Goal: Check status: Check status

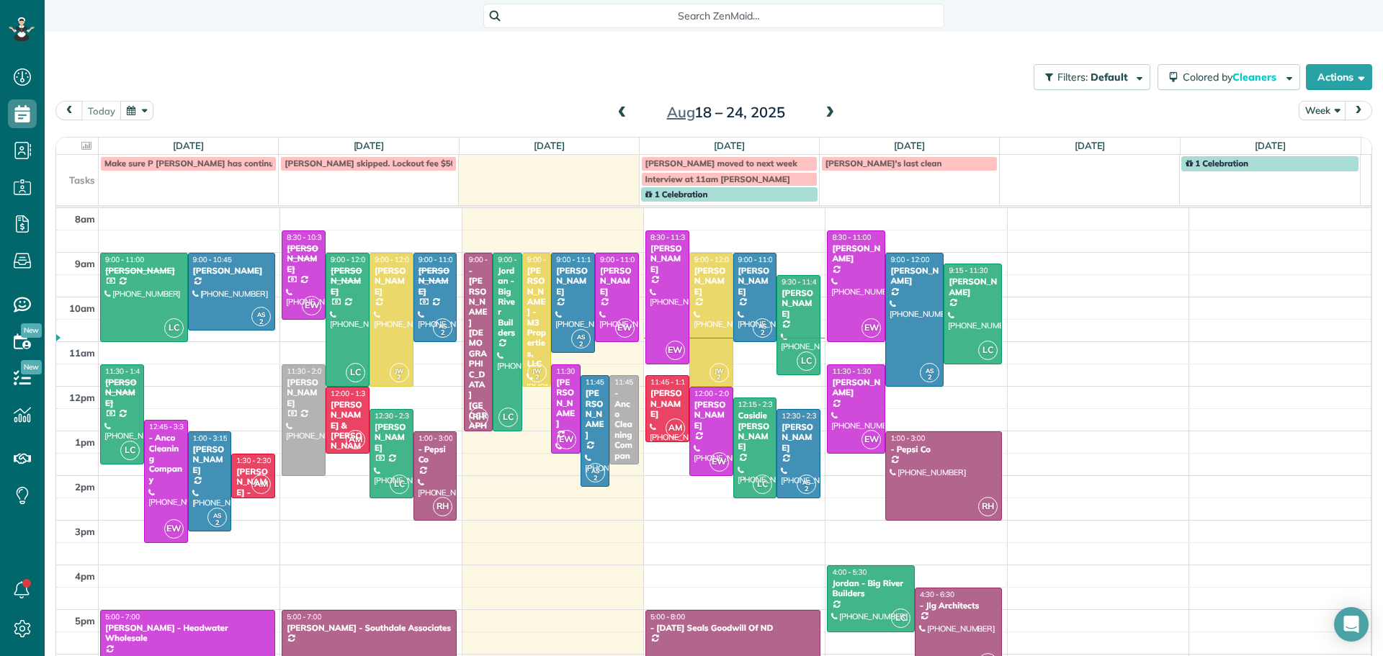
scroll to position [6, 6]
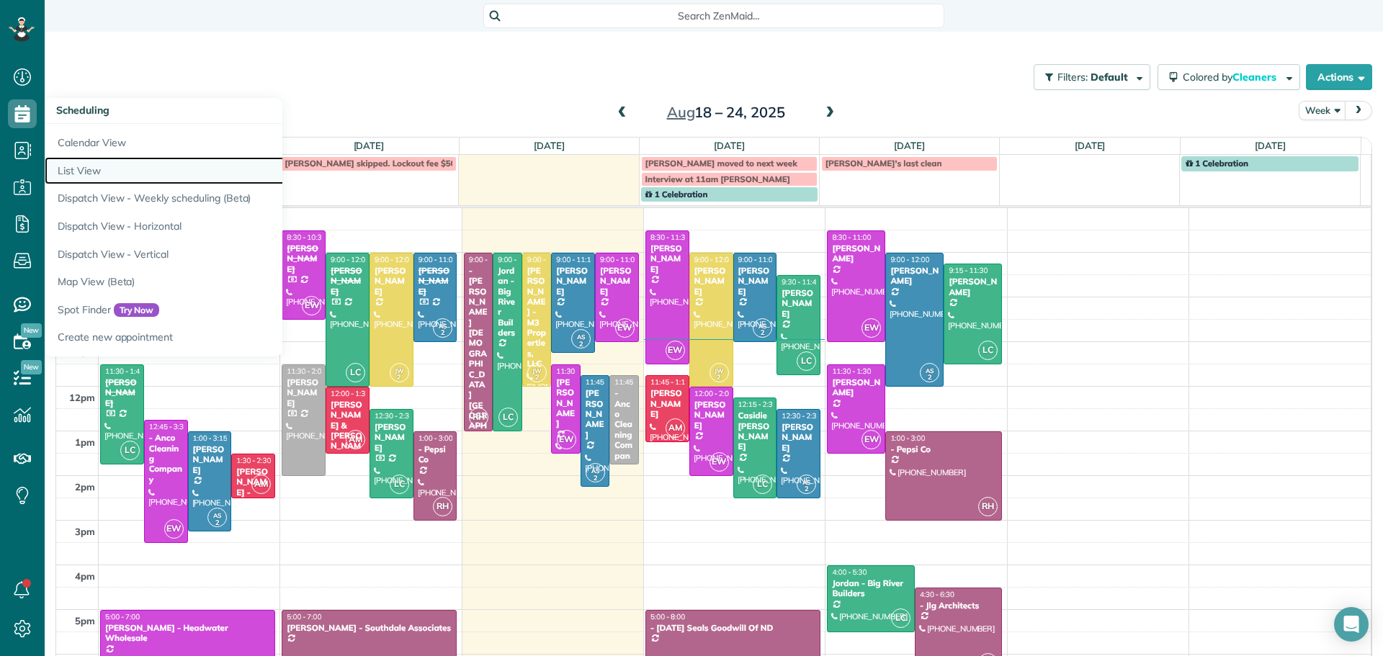
click at [72, 168] on link "List View" at bounding box center [225, 171] width 360 height 28
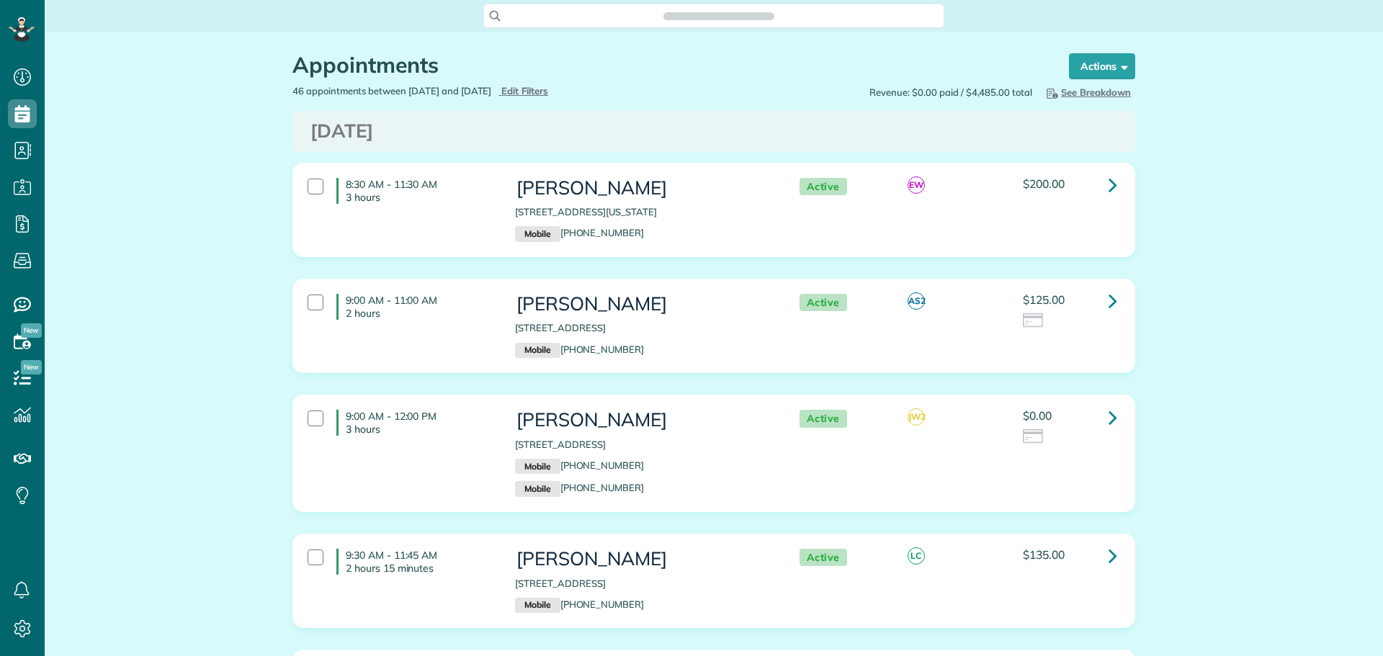
scroll to position [6, 6]
click at [548, 89] on span "Edit Filters" at bounding box center [524, 91] width 47 height 12
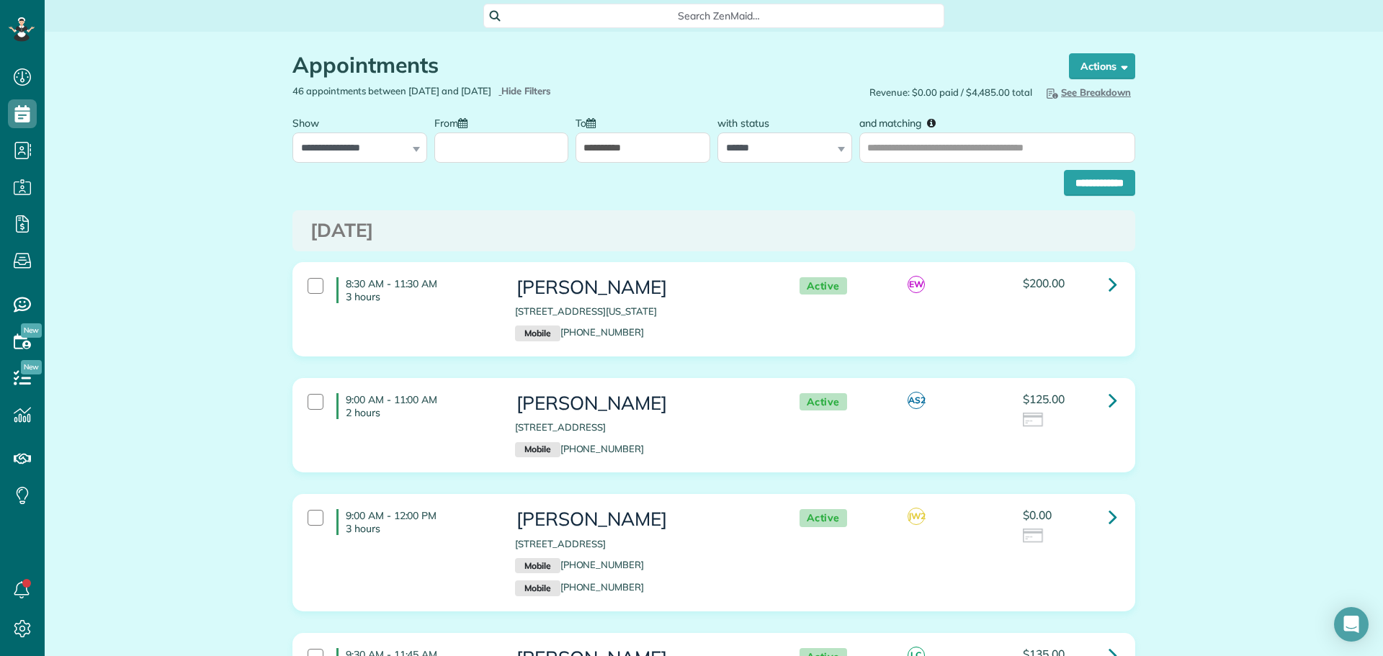
click at [455, 142] on input "From" at bounding box center [501, 147] width 135 height 30
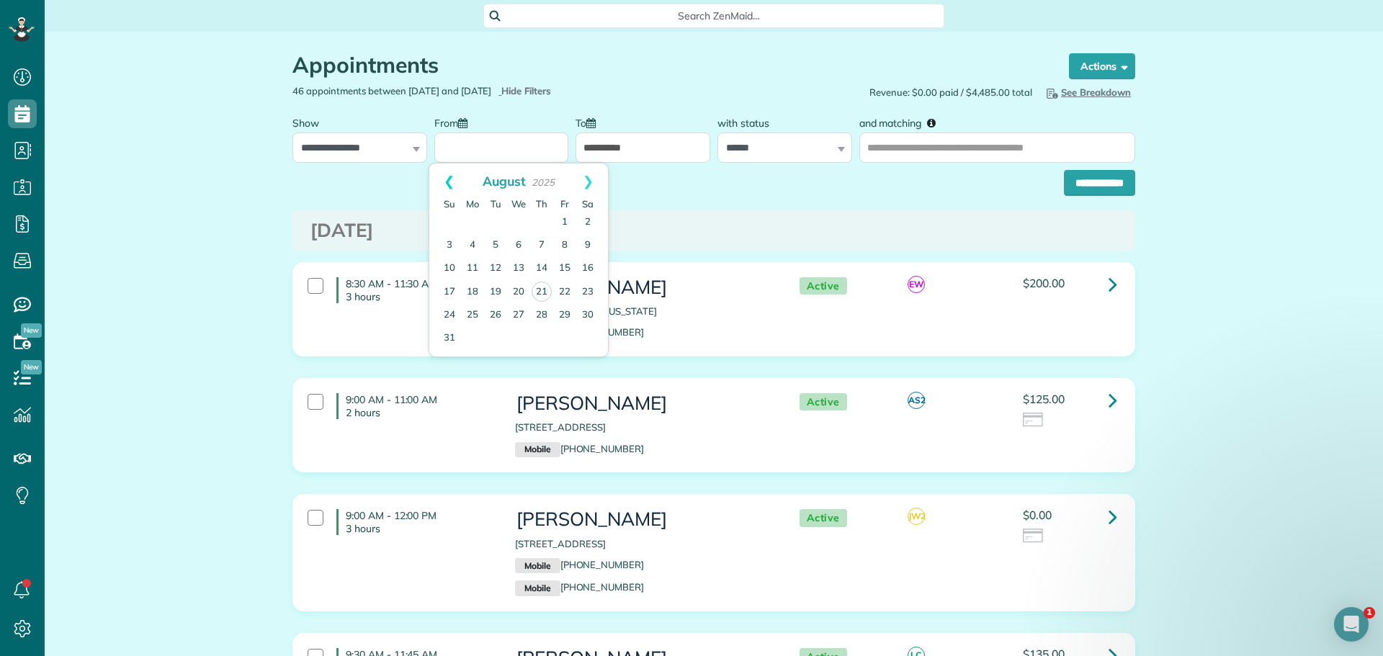
click at [444, 171] on link "Prev" at bounding box center [449, 181] width 40 height 36
click at [444, 172] on link "Prev" at bounding box center [449, 181] width 40 height 36
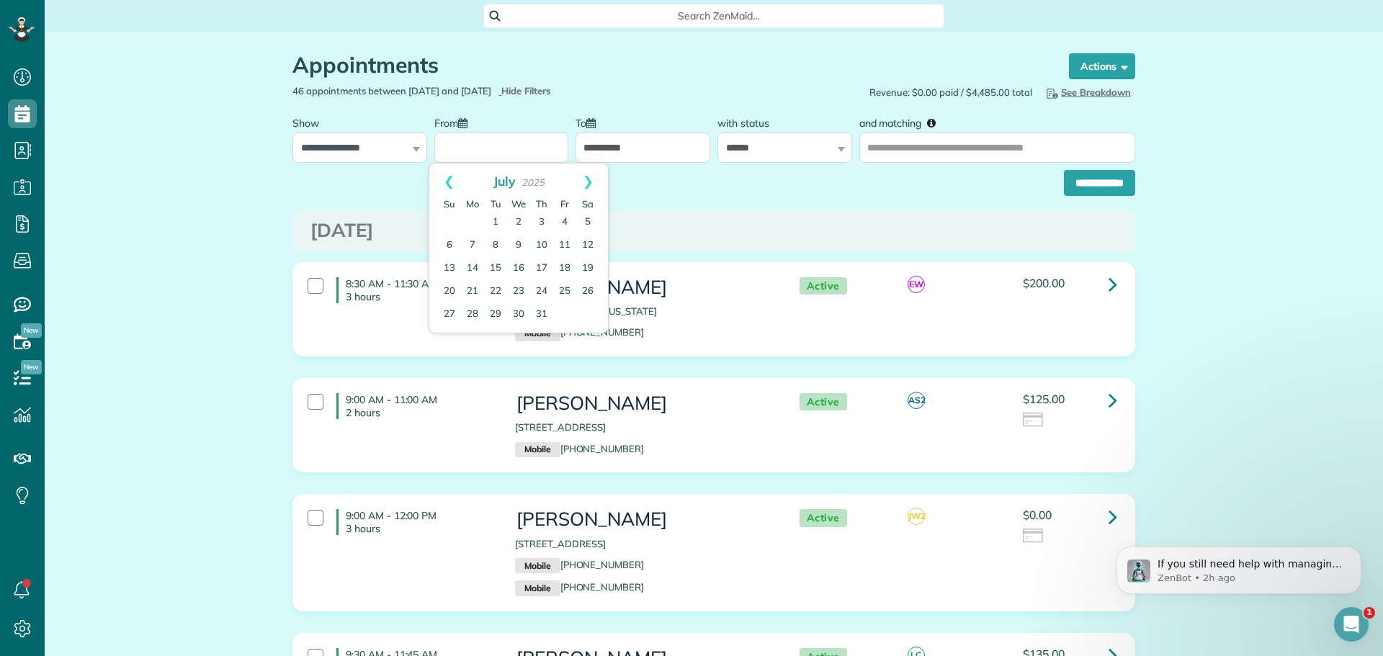
scroll to position [0, 0]
click at [444, 173] on link "Prev" at bounding box center [449, 181] width 40 height 36
click at [444, 174] on link "Prev" at bounding box center [449, 181] width 40 height 36
click at [444, 172] on link "Prev" at bounding box center [449, 181] width 40 height 36
click at [444, 171] on link "Prev" at bounding box center [449, 181] width 40 height 36
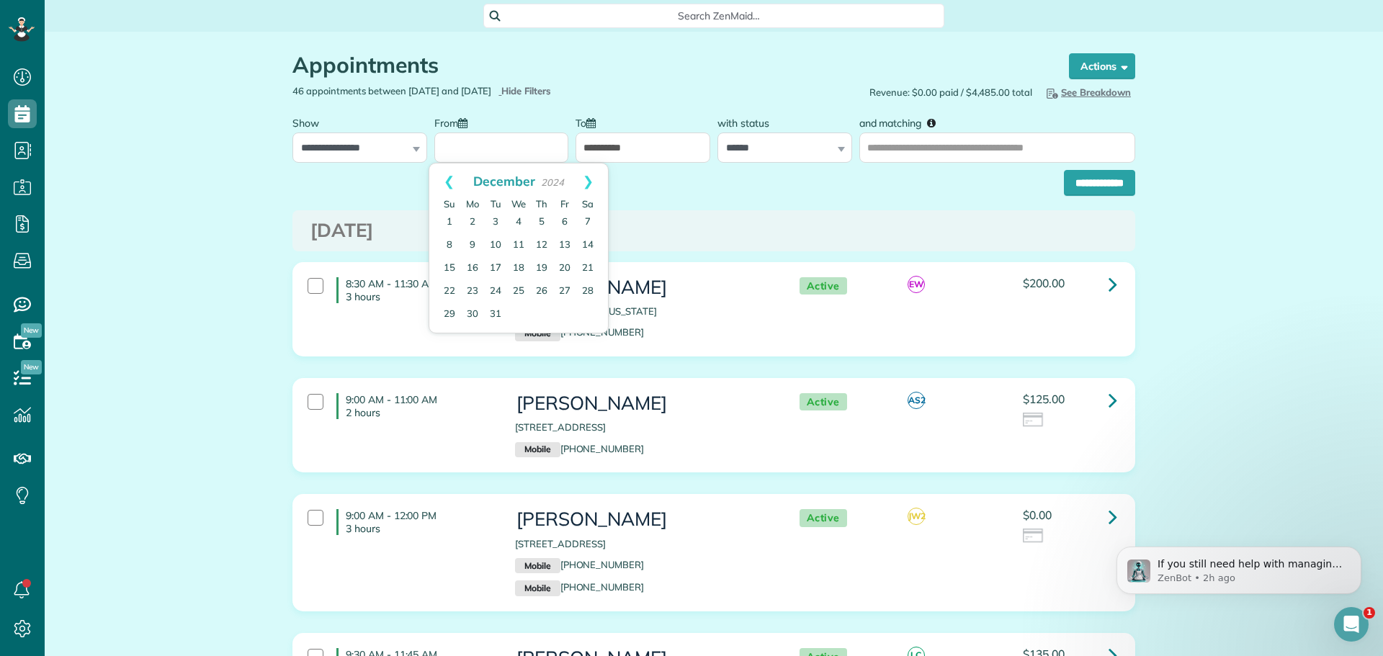
click at [444, 171] on link "Prev" at bounding box center [449, 181] width 40 height 36
click at [444, 169] on link "Prev" at bounding box center [449, 181] width 40 height 36
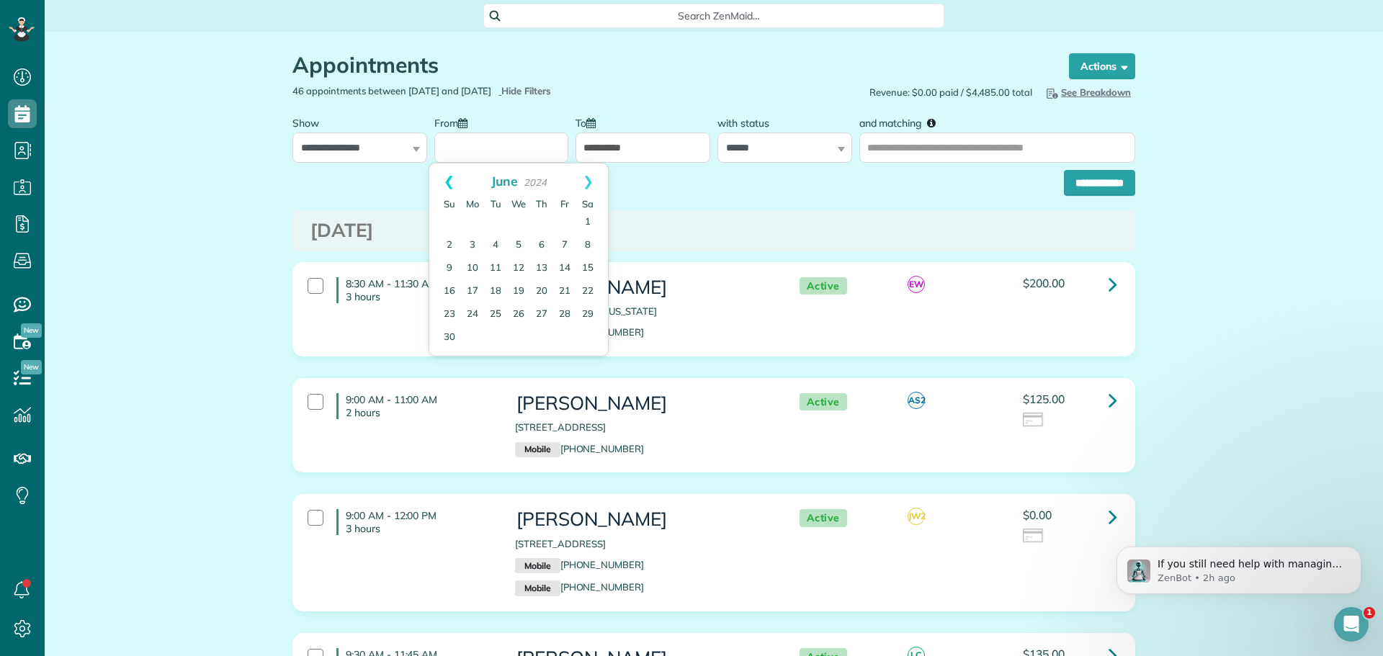
click at [444, 170] on link "Prev" at bounding box center [449, 181] width 40 height 36
click at [468, 218] on link "1" at bounding box center [472, 222] width 23 height 23
type input "**********"
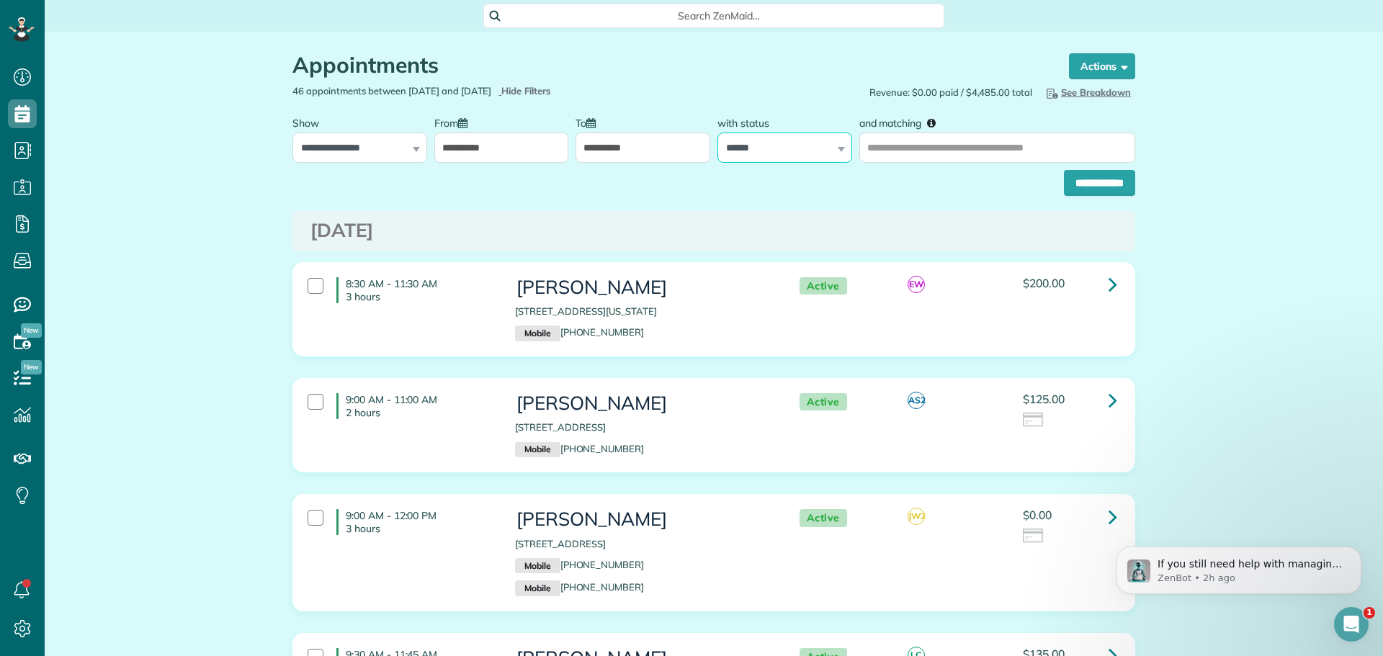
click at [773, 143] on select "**********" at bounding box center [784, 147] width 135 height 30
select select
click at [717, 132] on select "**********" at bounding box center [784, 147] width 135 height 30
click at [930, 145] on input "and matching" at bounding box center [997, 147] width 276 height 30
type input "*****"
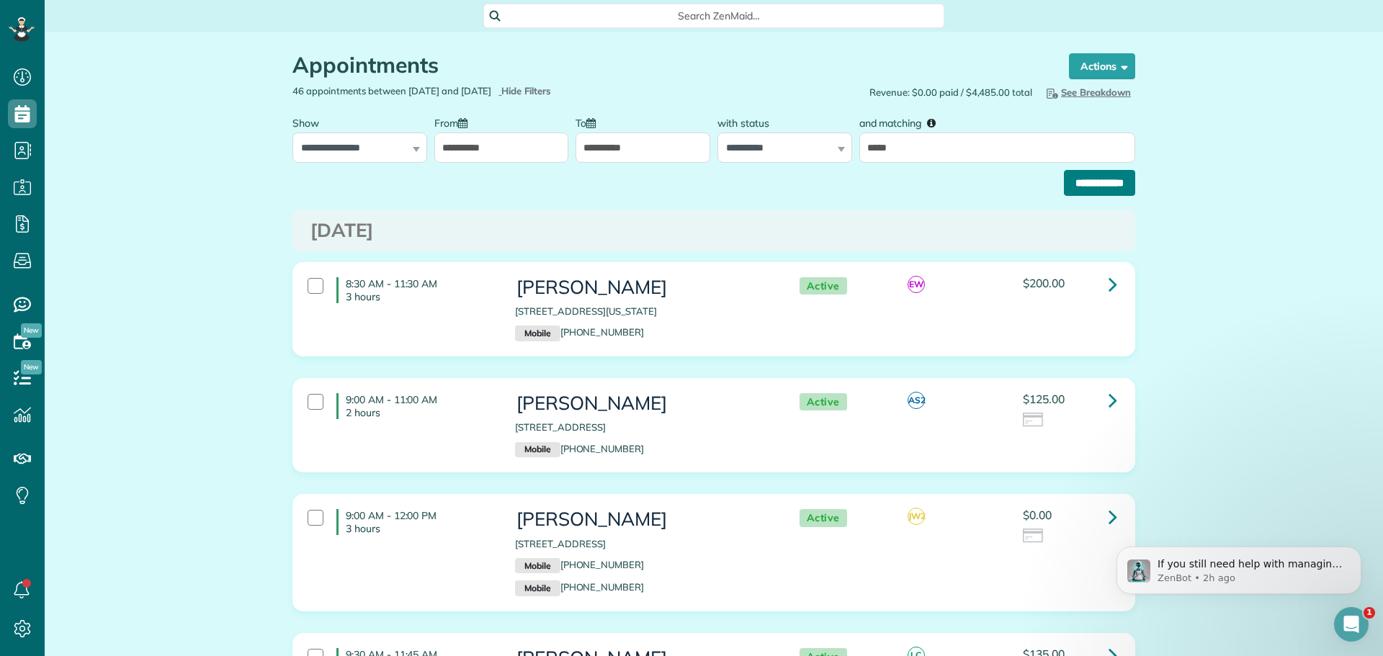
click at [1083, 183] on input "**********" at bounding box center [1099, 183] width 71 height 26
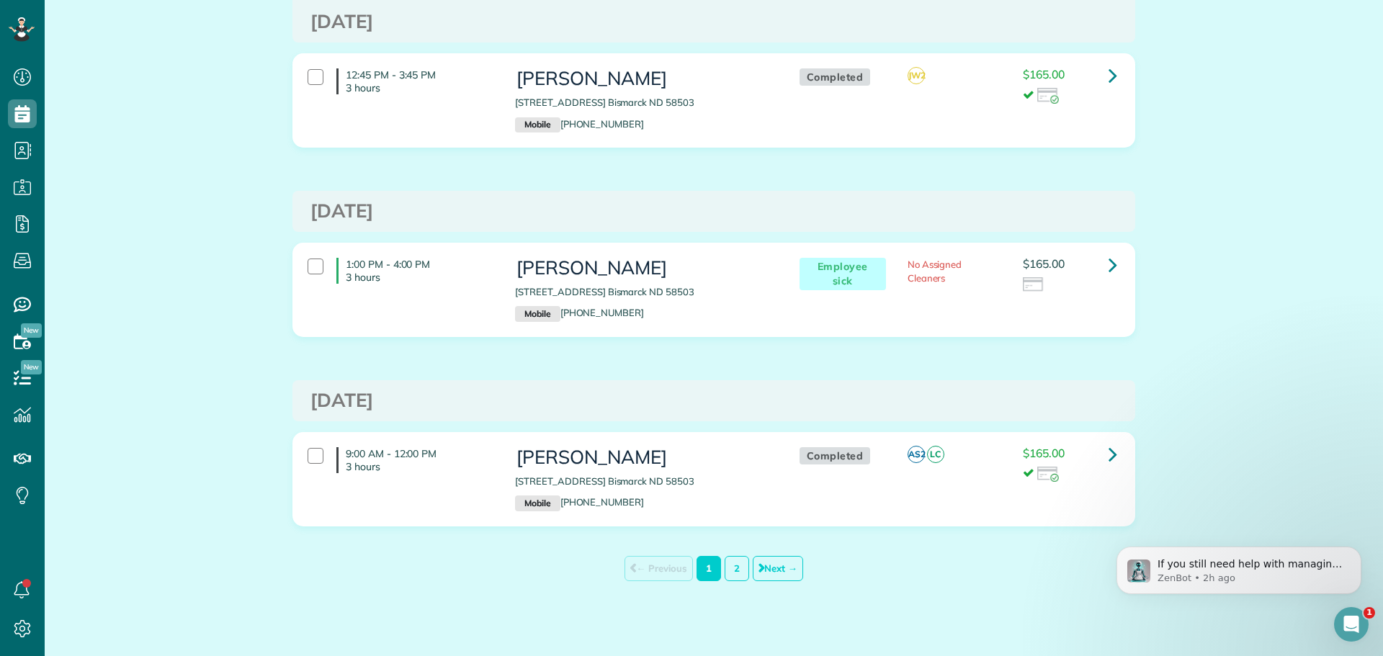
scroll to position [8713, 0]
click at [728, 567] on link "2" at bounding box center [736, 567] width 24 height 25
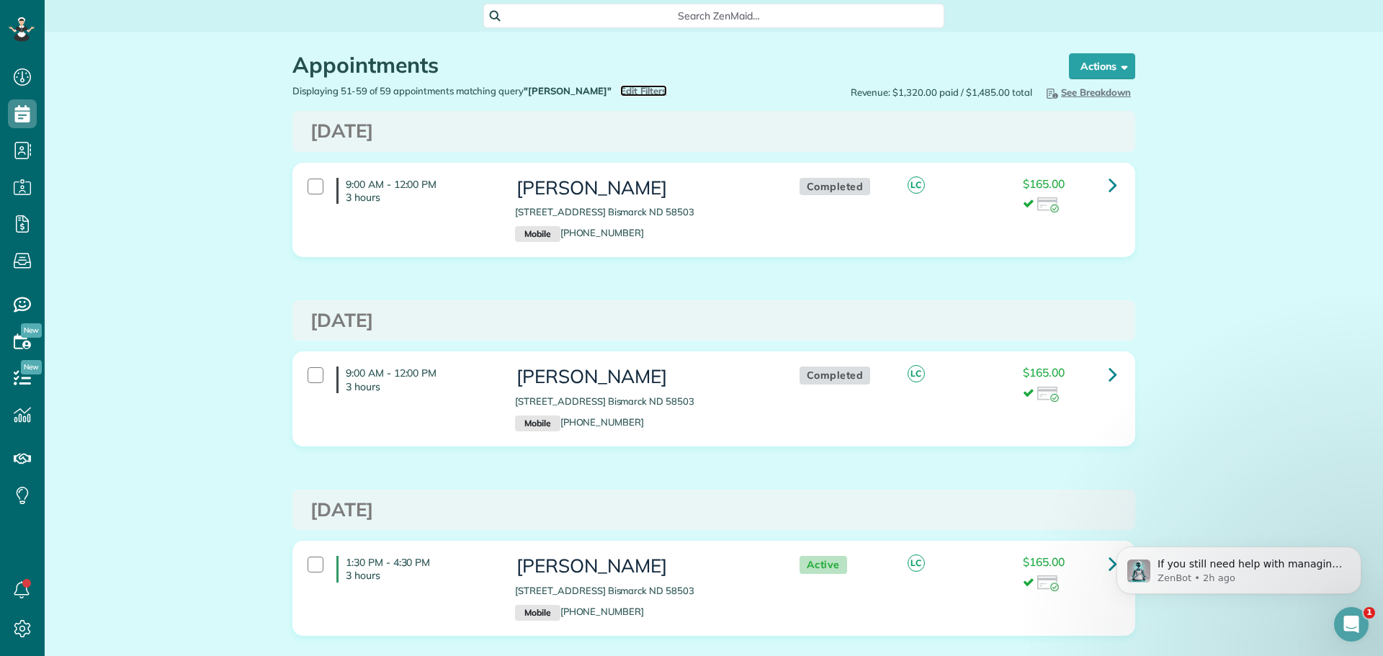
click at [620, 86] on span "Edit Filters" at bounding box center [643, 91] width 47 height 12
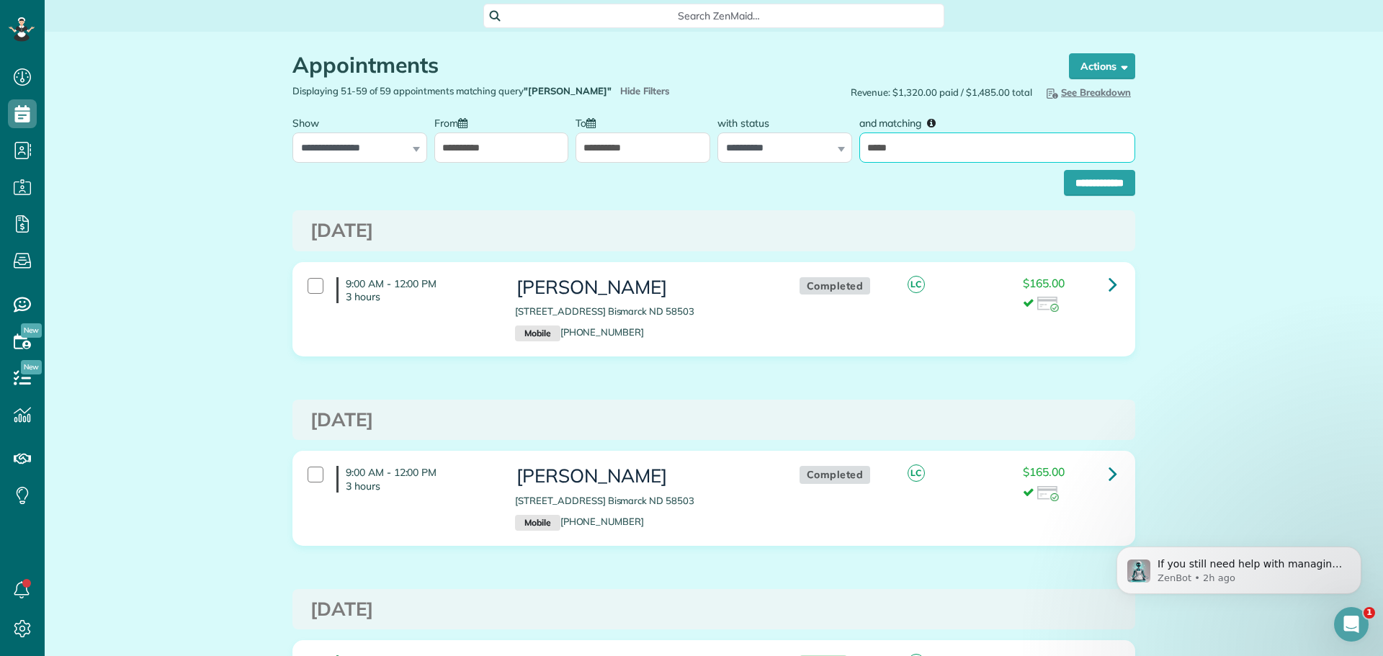
click at [894, 148] on input "*****" at bounding box center [997, 147] width 276 height 30
type input "*******"
click at [1089, 176] on input "**********" at bounding box center [1099, 183] width 71 height 26
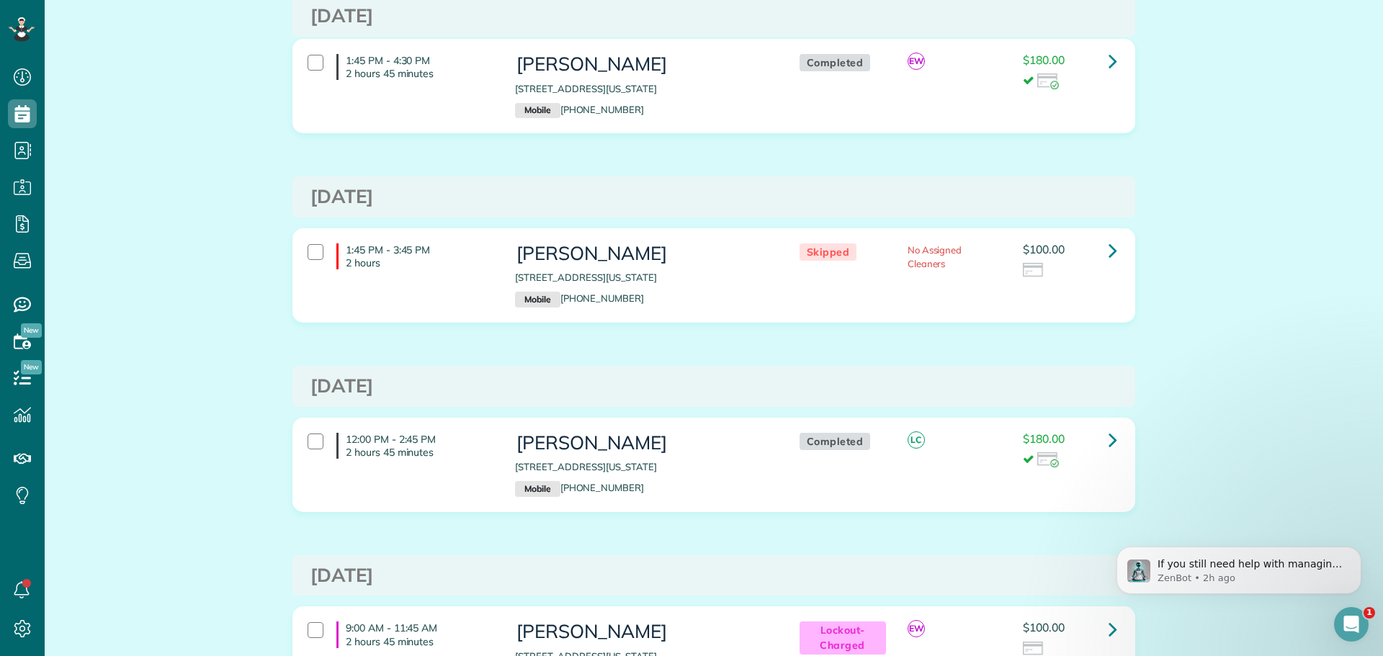
scroll to position [3422, 0]
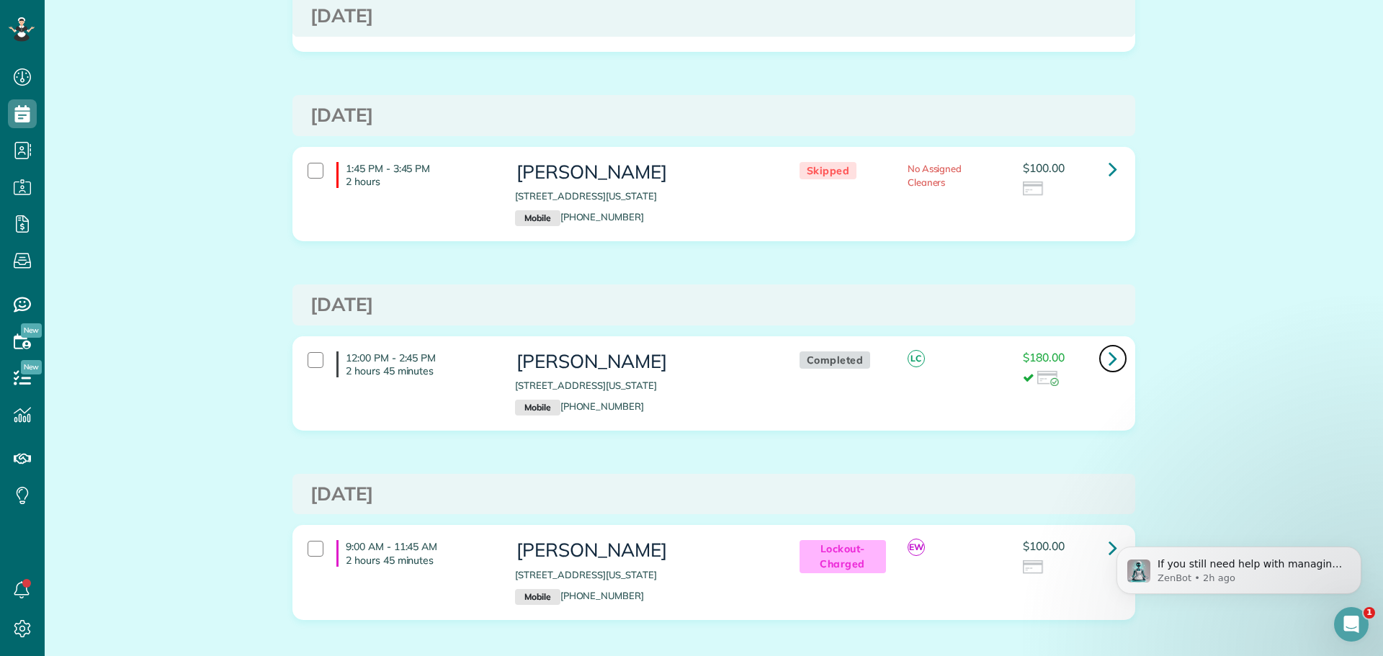
click at [1108, 354] on icon at bounding box center [1112, 358] width 9 height 25
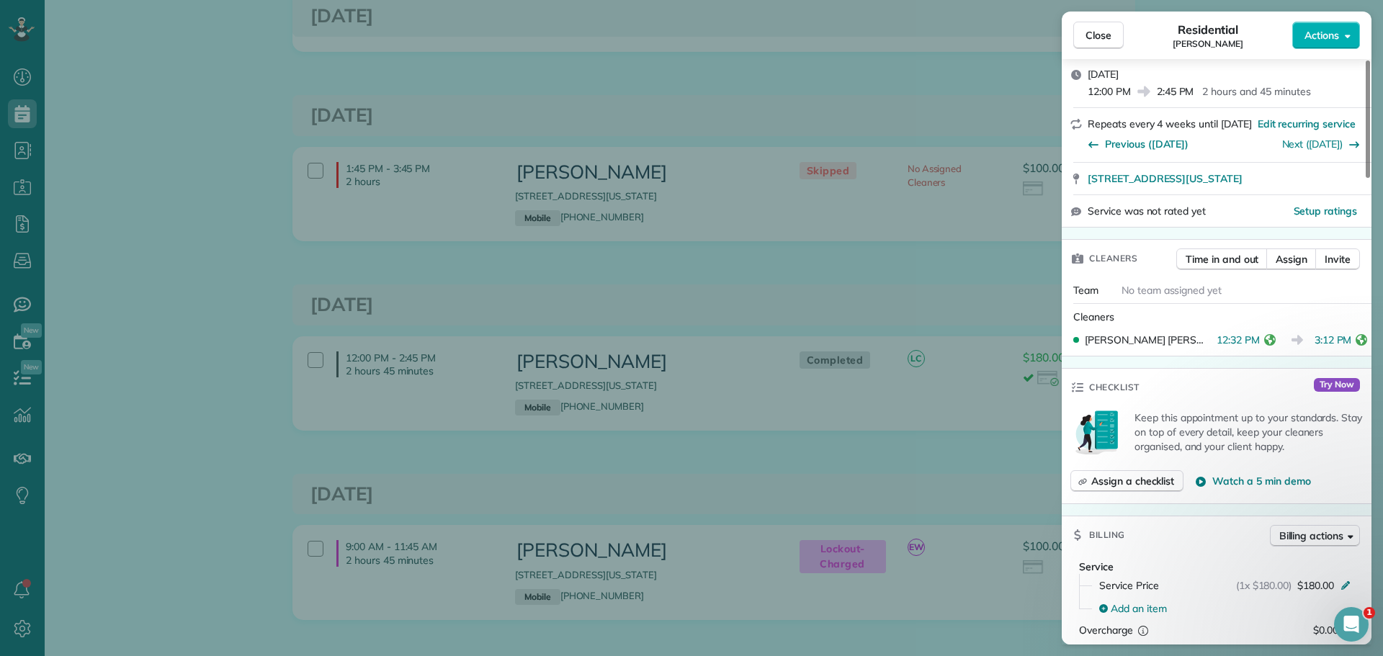
scroll to position [143, 0]
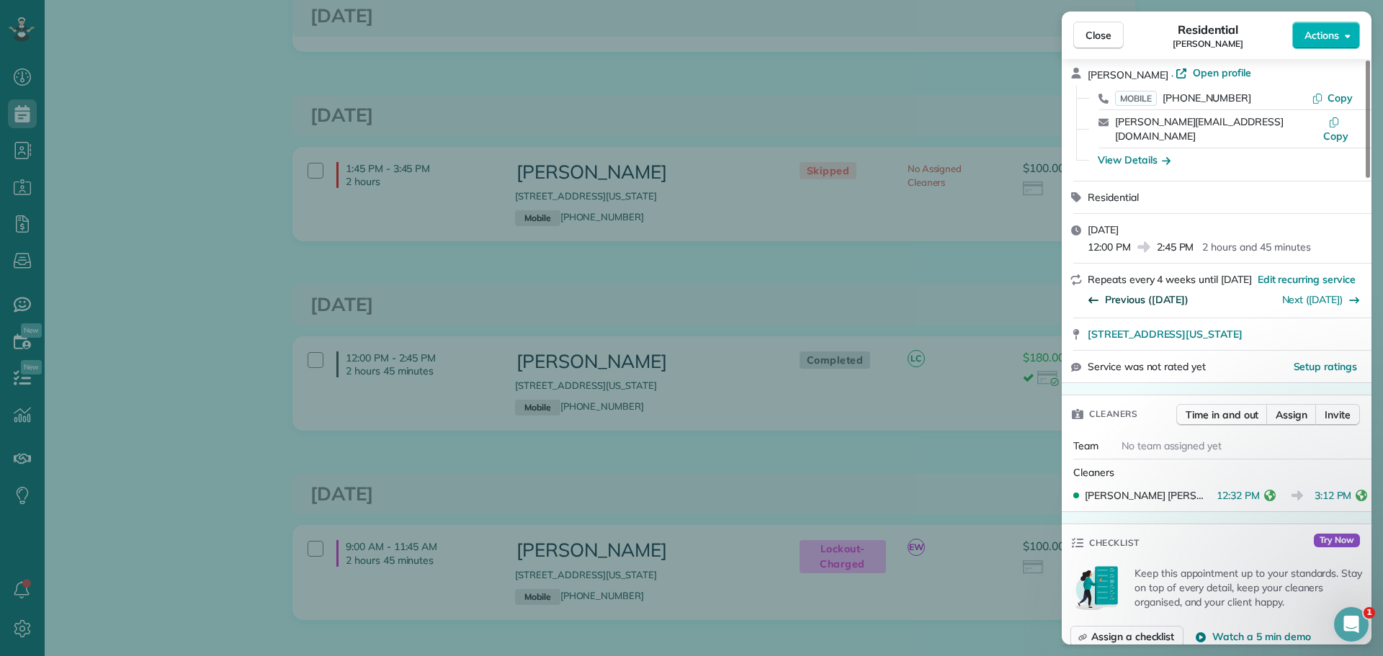
click at [1166, 292] on span "Previous ([DATE])" at bounding box center [1147, 299] width 84 height 14
click at [1138, 292] on span "Previous ([DATE])" at bounding box center [1147, 299] width 84 height 14
click at [1102, 35] on span "Close" at bounding box center [1098, 35] width 26 height 14
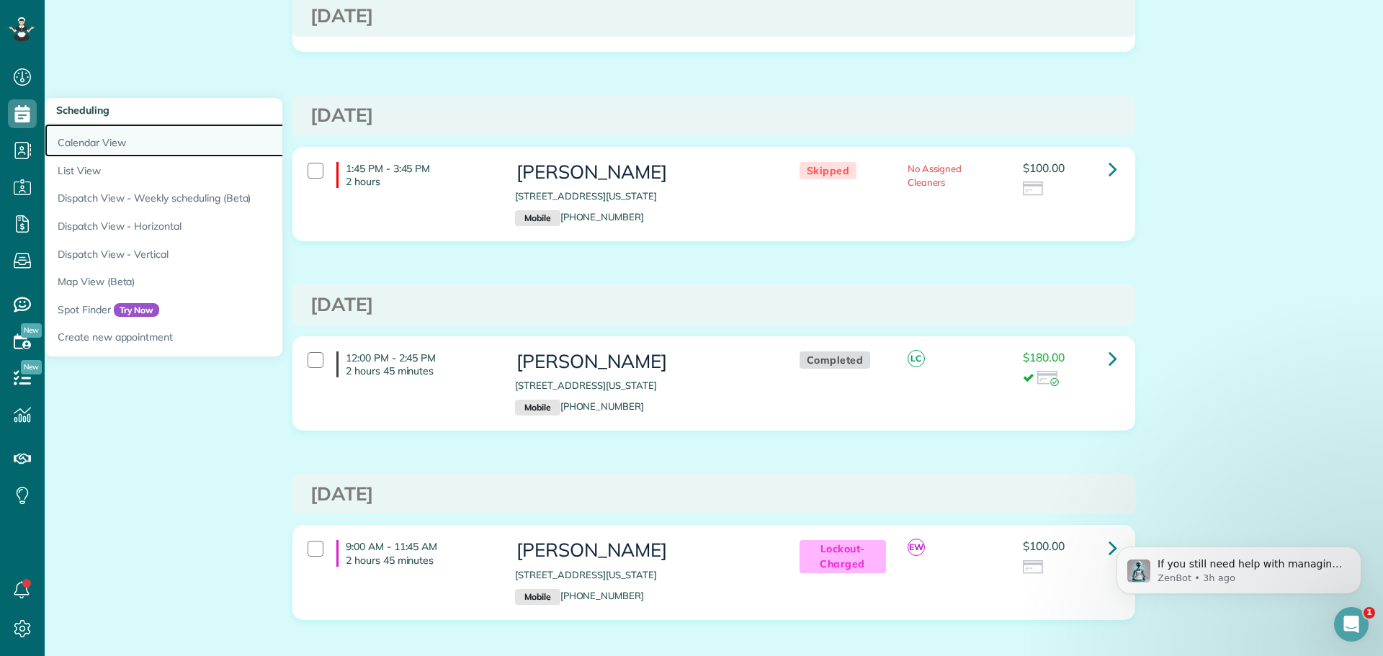
click at [97, 137] on link "Calendar View" at bounding box center [225, 140] width 360 height 33
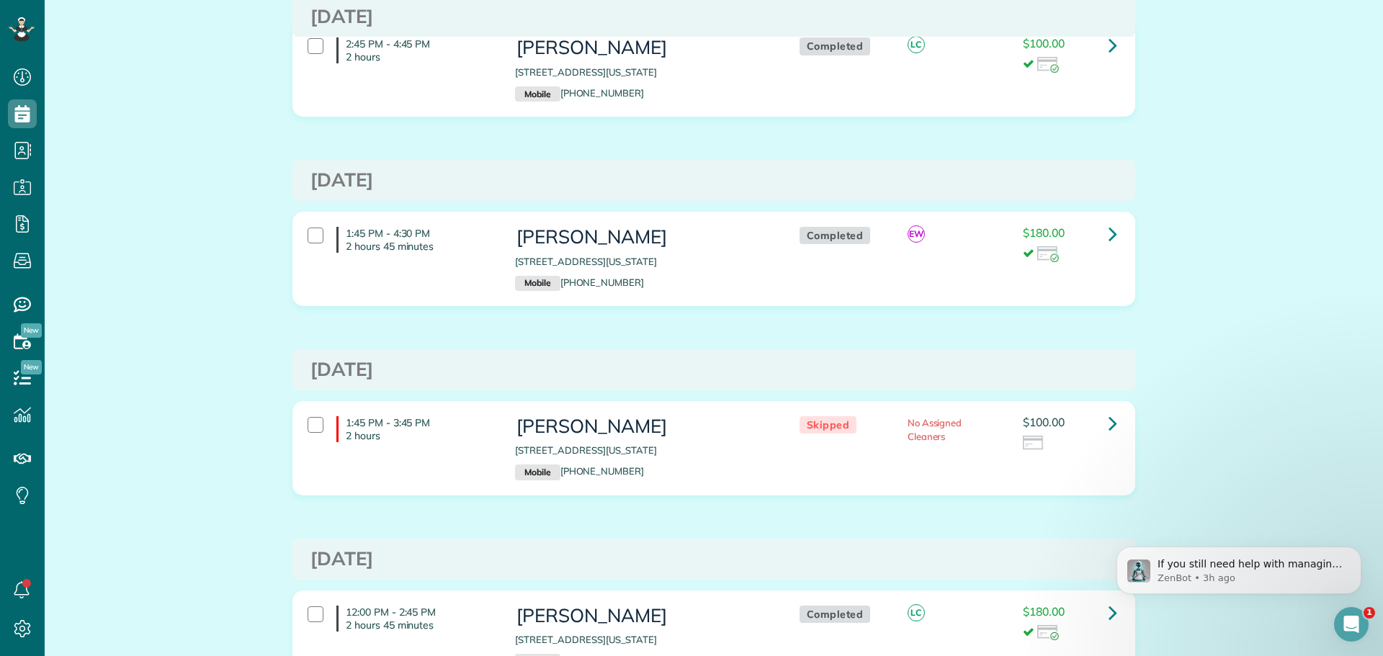
scroll to position [3456, 0]
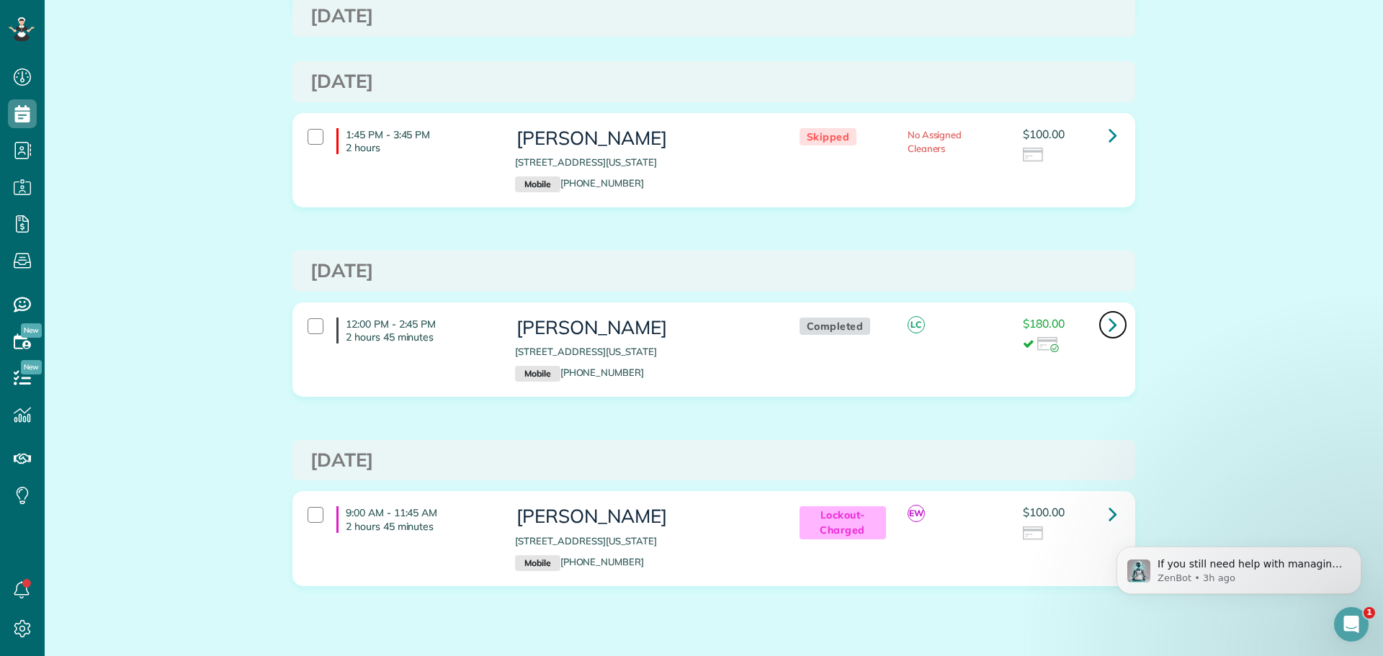
click at [1108, 318] on icon at bounding box center [1112, 324] width 9 height 25
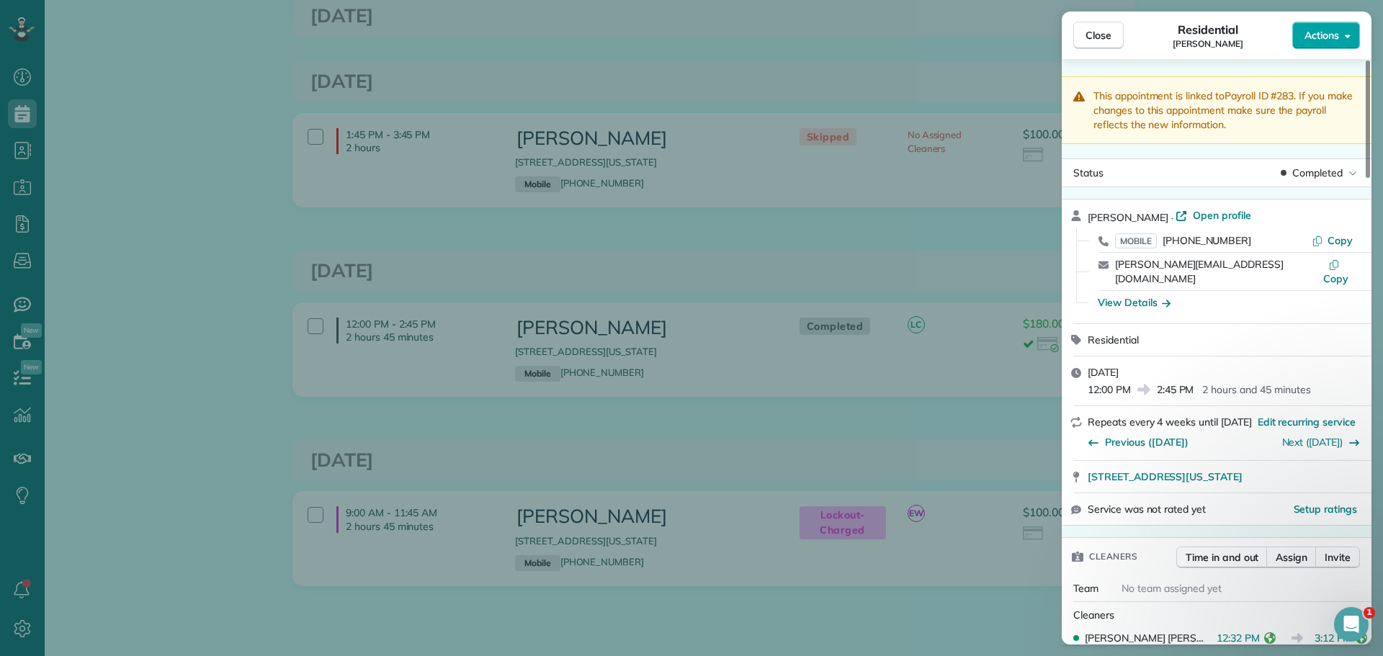
click at [1315, 32] on span "Actions" at bounding box center [1321, 35] width 35 height 14
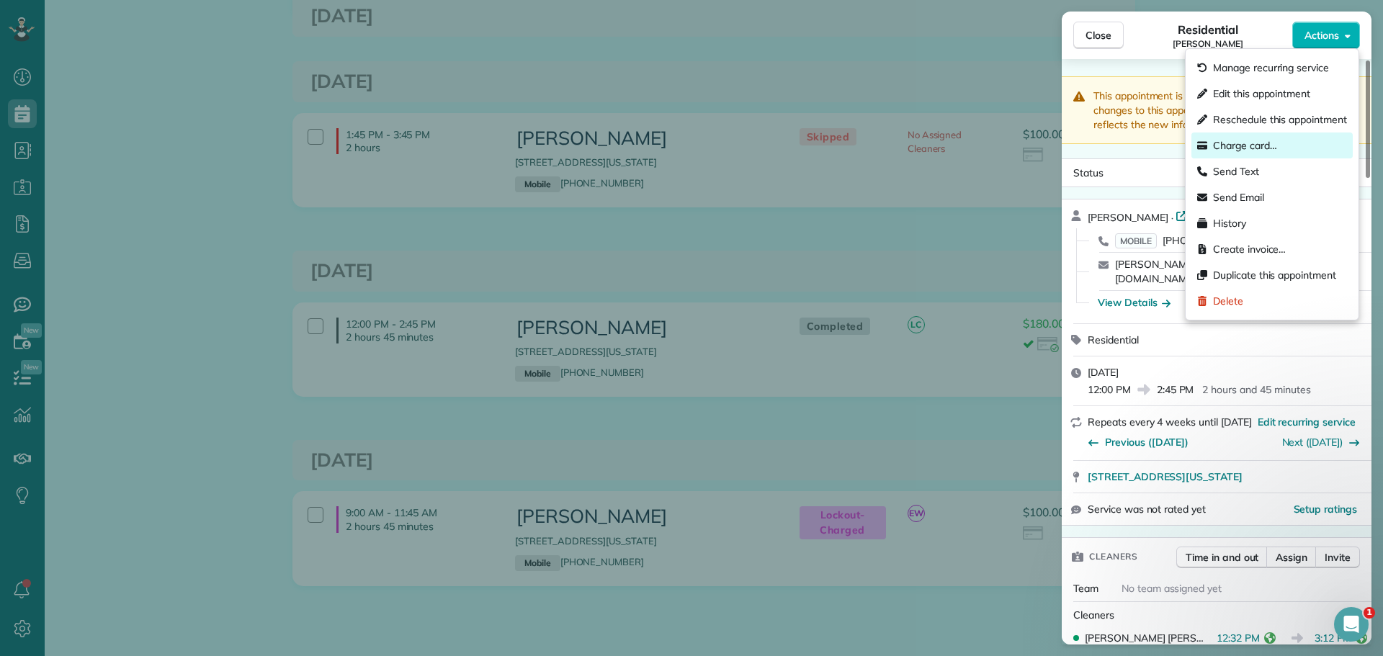
click at [1226, 143] on span "Charge card…" at bounding box center [1245, 145] width 64 height 14
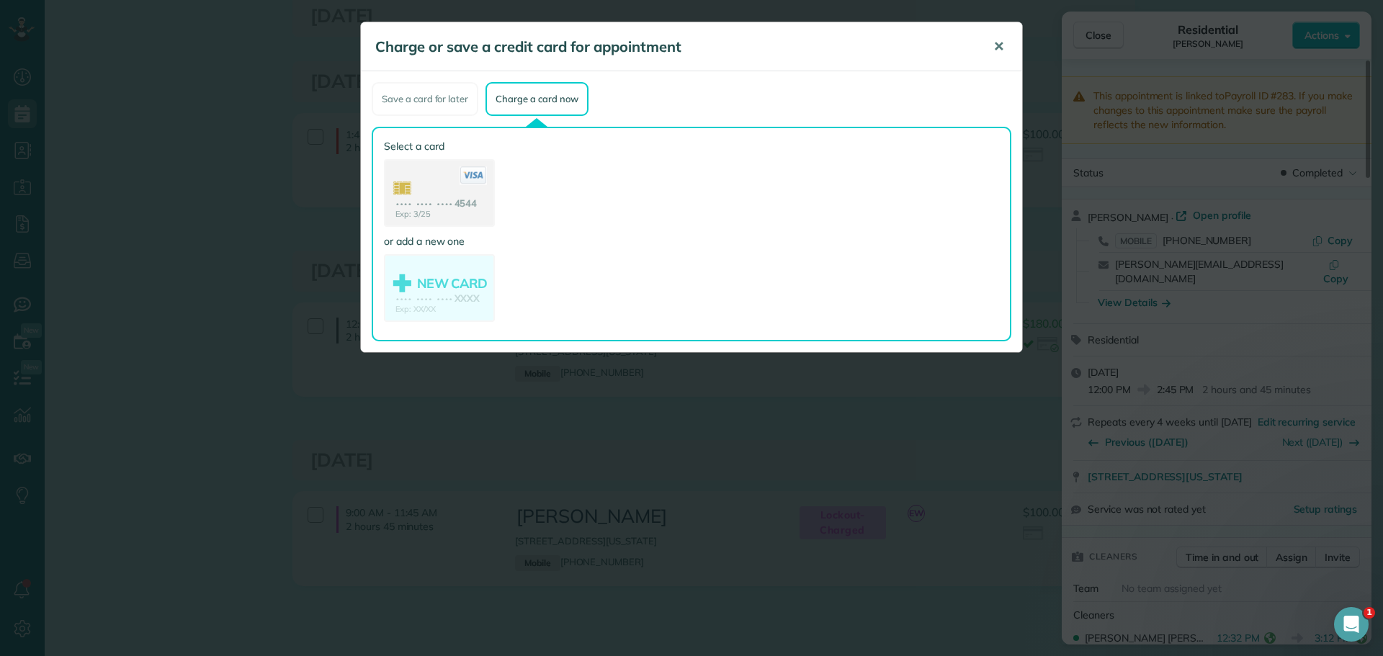
click at [998, 35] on button "✕" at bounding box center [998, 47] width 32 height 35
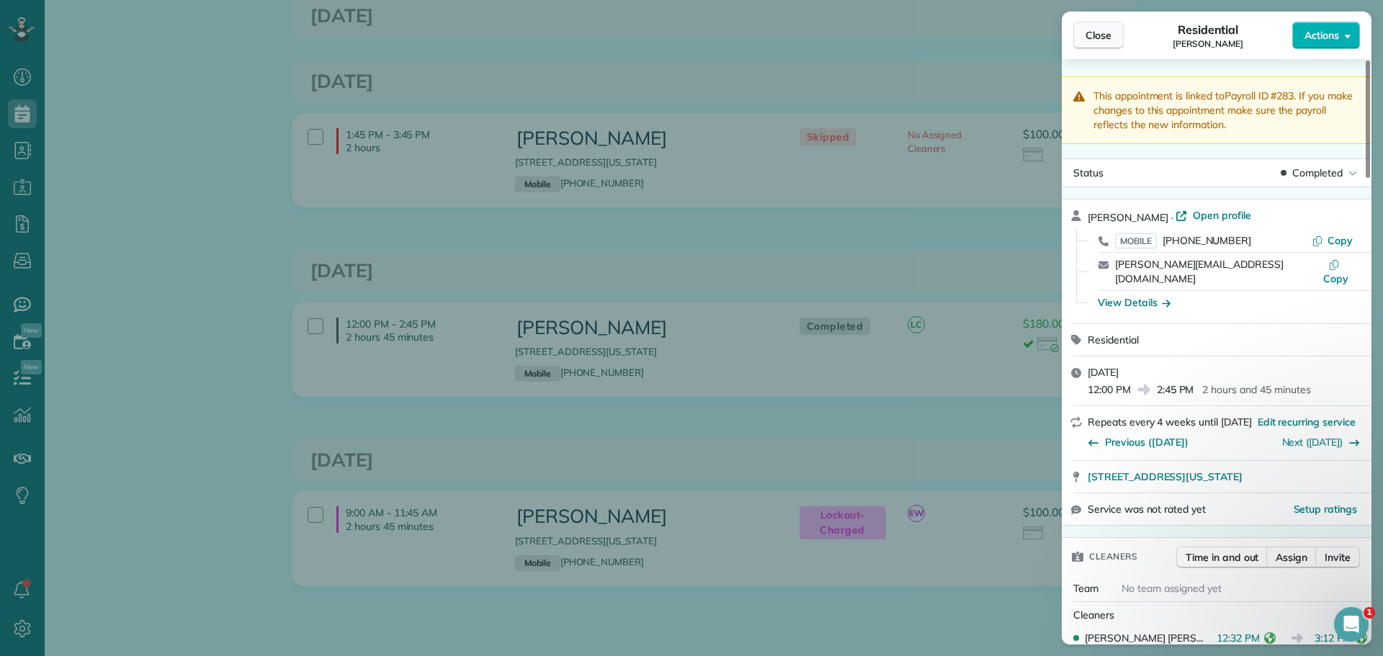
click at [1091, 34] on span "Close" at bounding box center [1098, 35] width 26 height 14
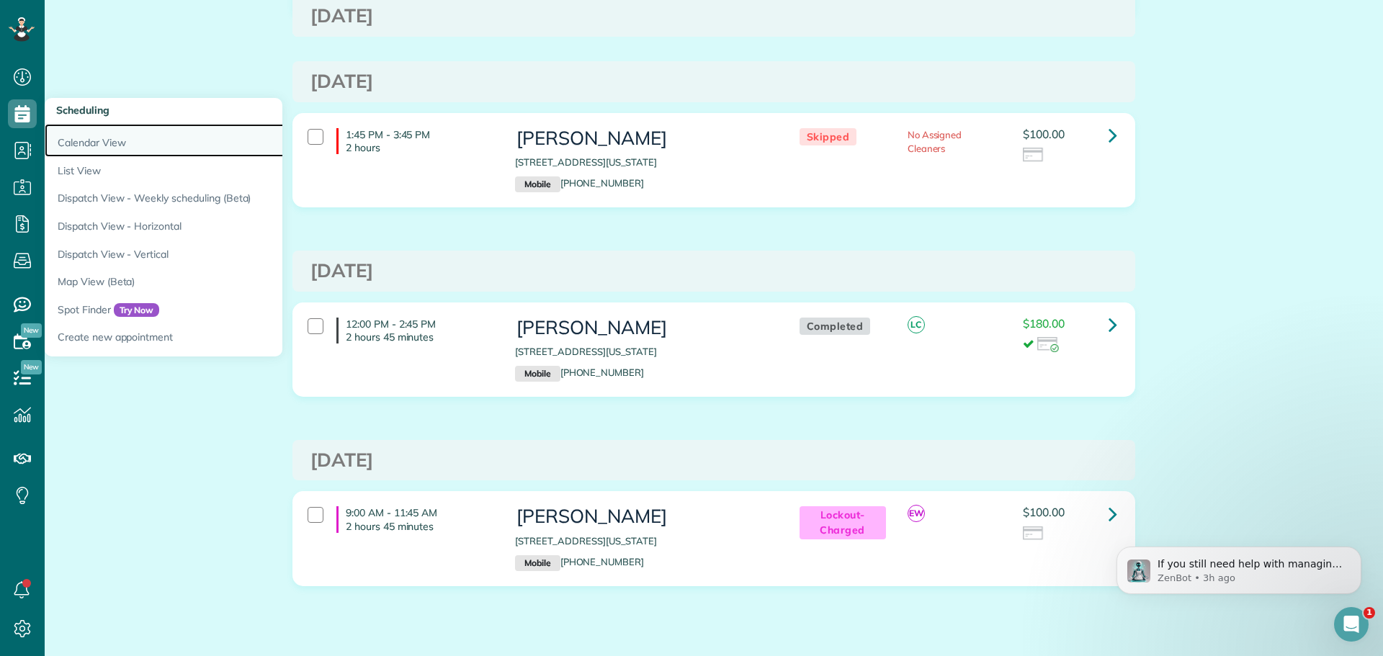
click at [100, 138] on link "Calendar View" at bounding box center [225, 140] width 360 height 33
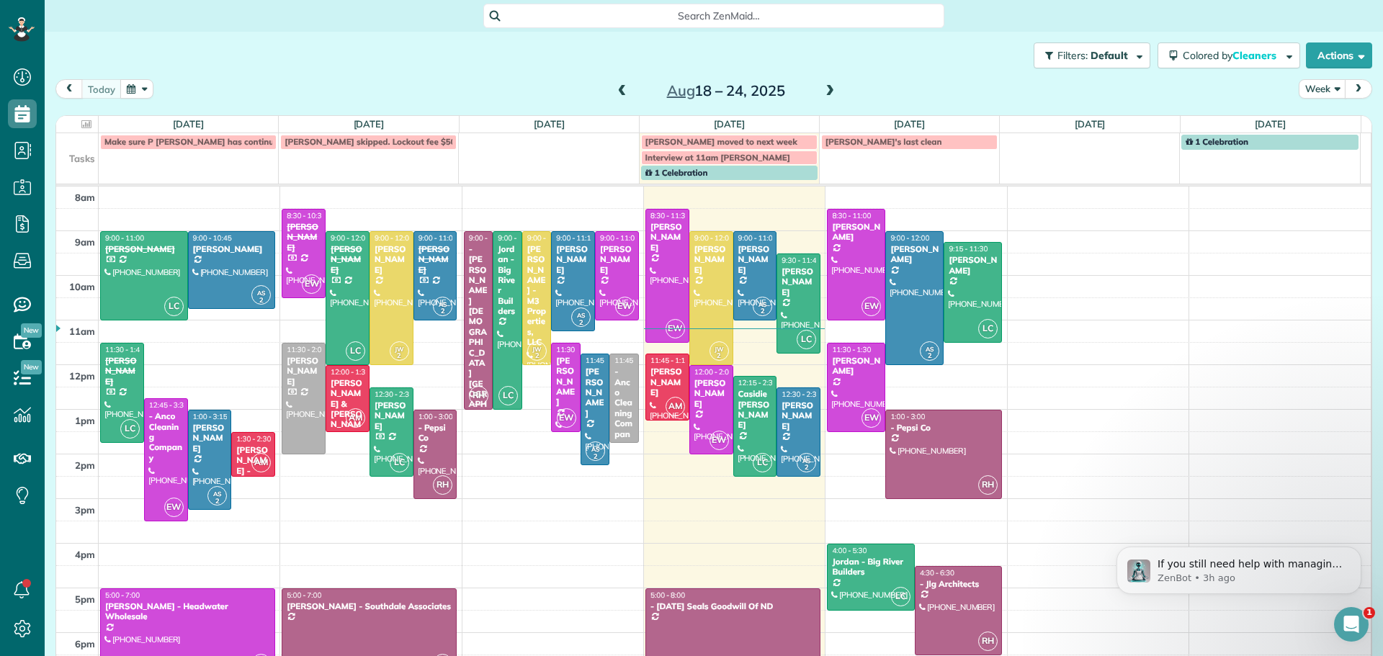
click at [825, 89] on span at bounding box center [830, 91] width 16 height 13
